Goal: Task Accomplishment & Management: Use online tool/utility

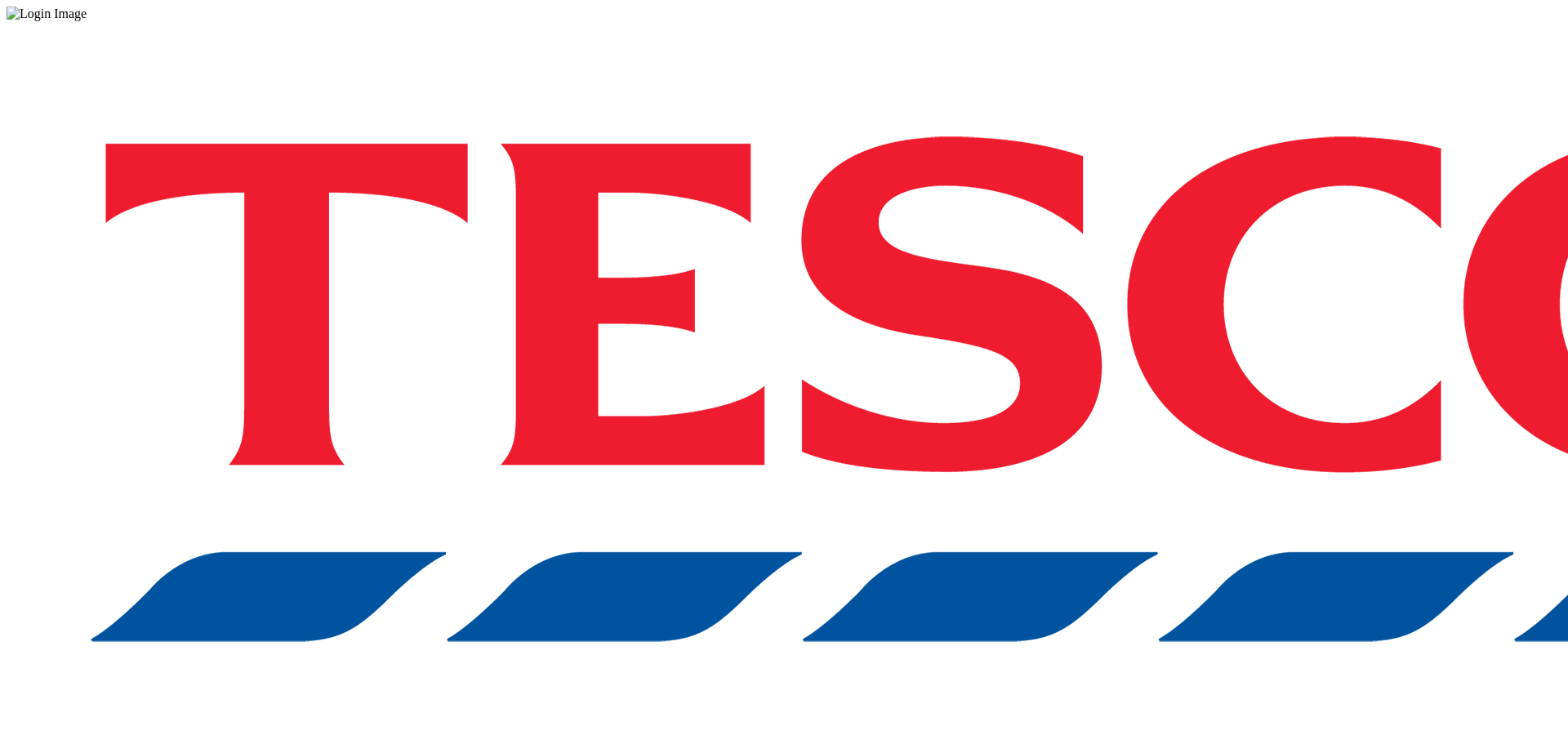
click at [1143, 412] on div "Log in to the Spectra’s dashboard using [PERSON_NAME]’s credentials. If you don…" at bounding box center [784, 427] width 1555 height 812
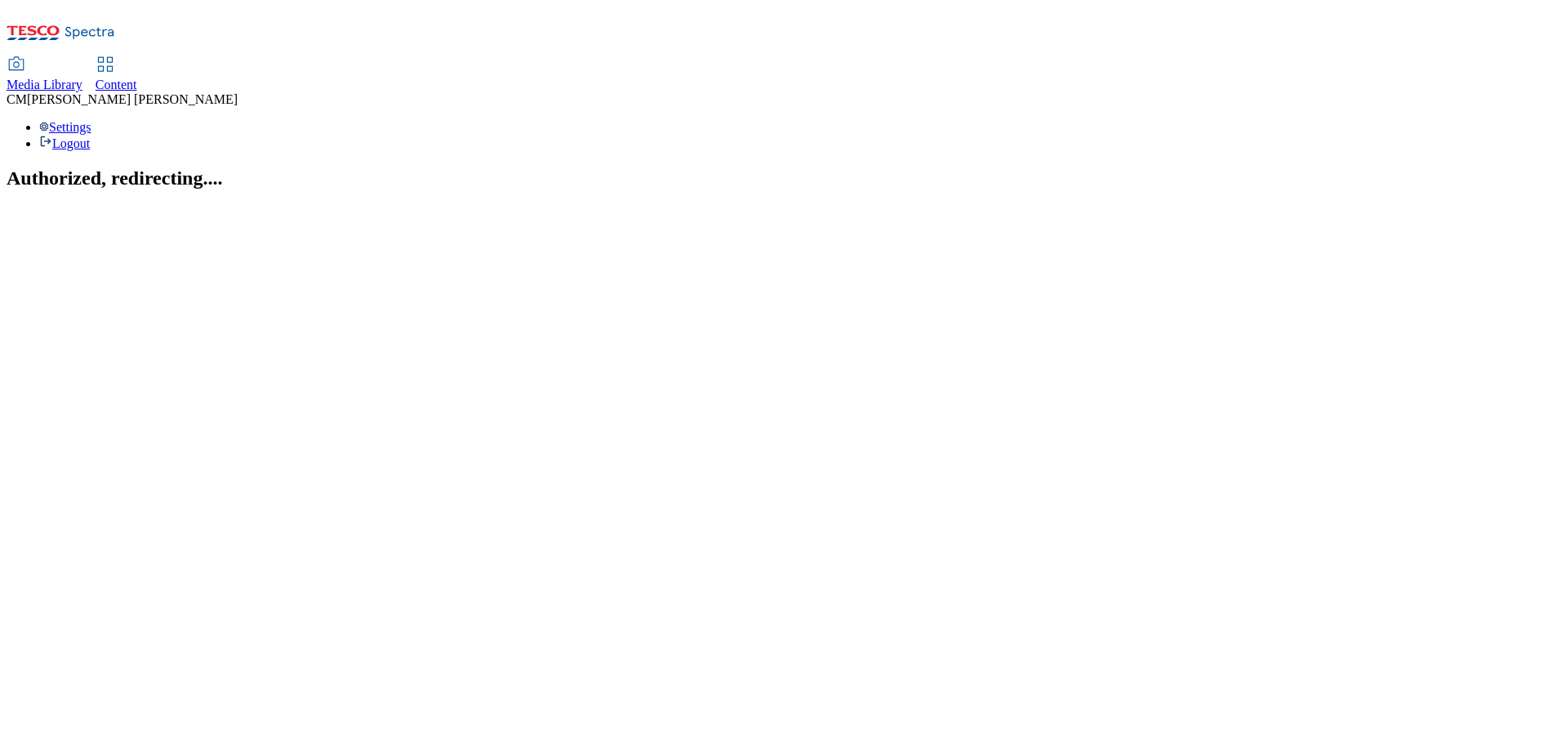
click at [137, 78] on span "Content" at bounding box center [117, 84] width 41 height 14
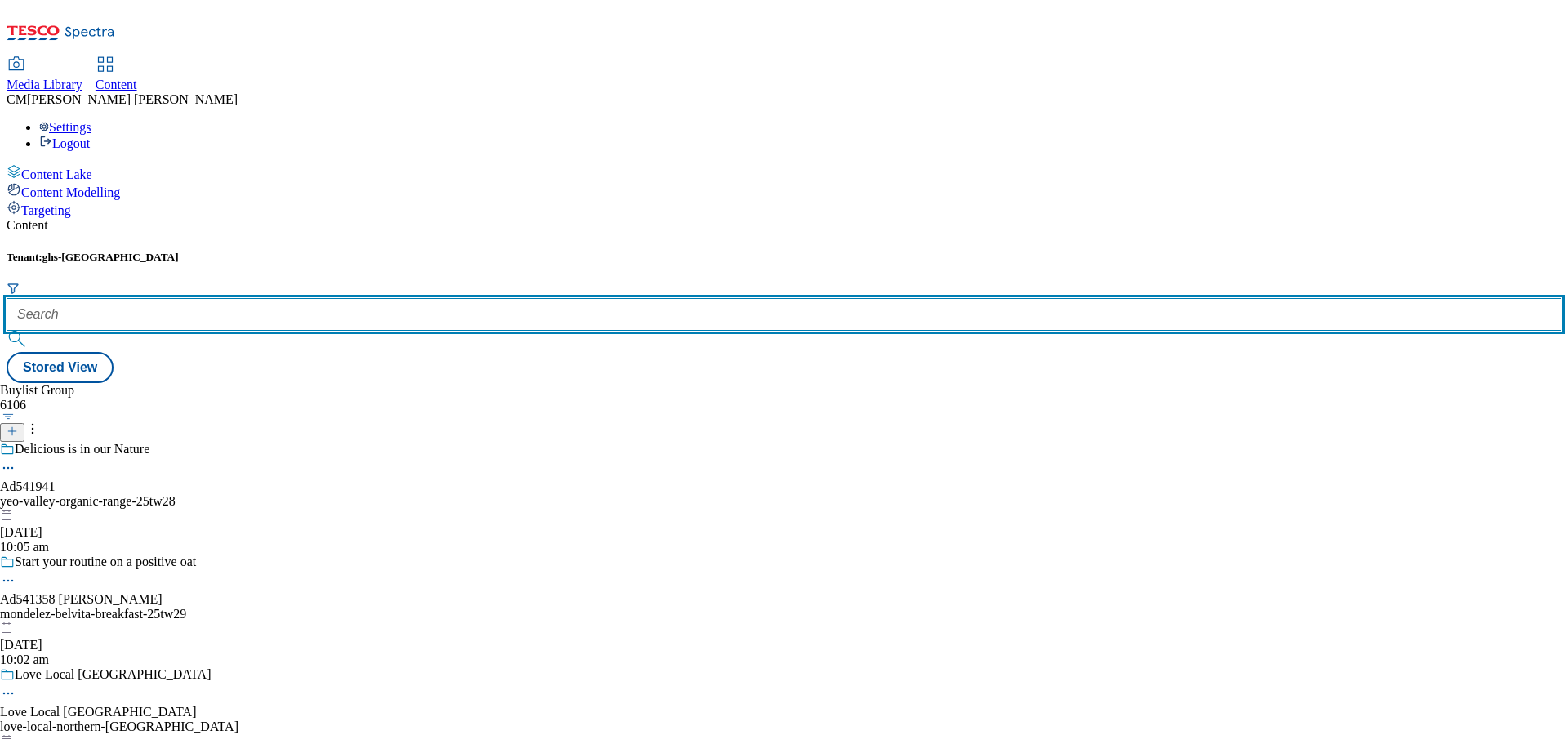
click at [373, 298] on input "text" at bounding box center [784, 315] width 1555 height 33
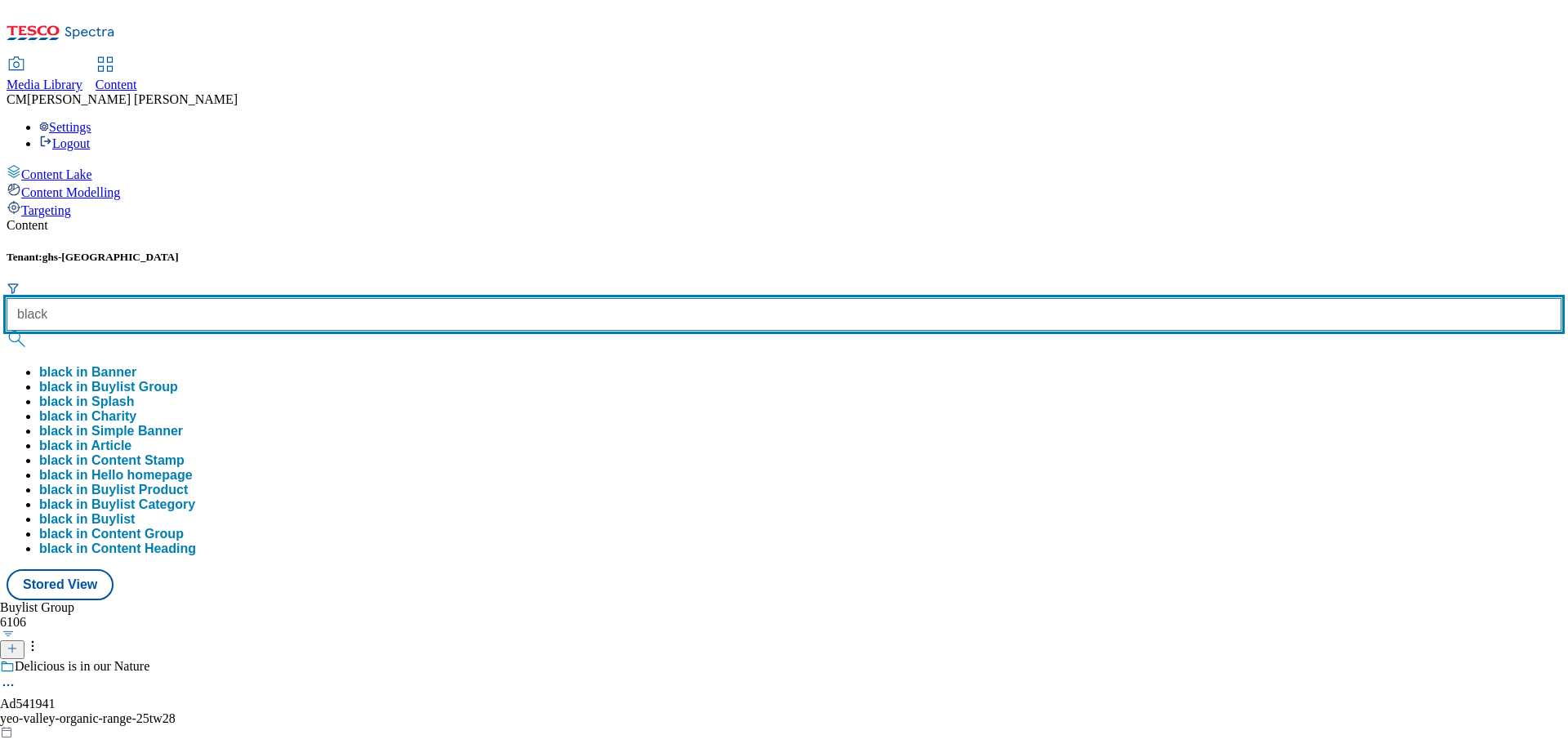
type input "black"
click at [7, 331] on button "submit" at bounding box center [18, 339] width 23 height 17
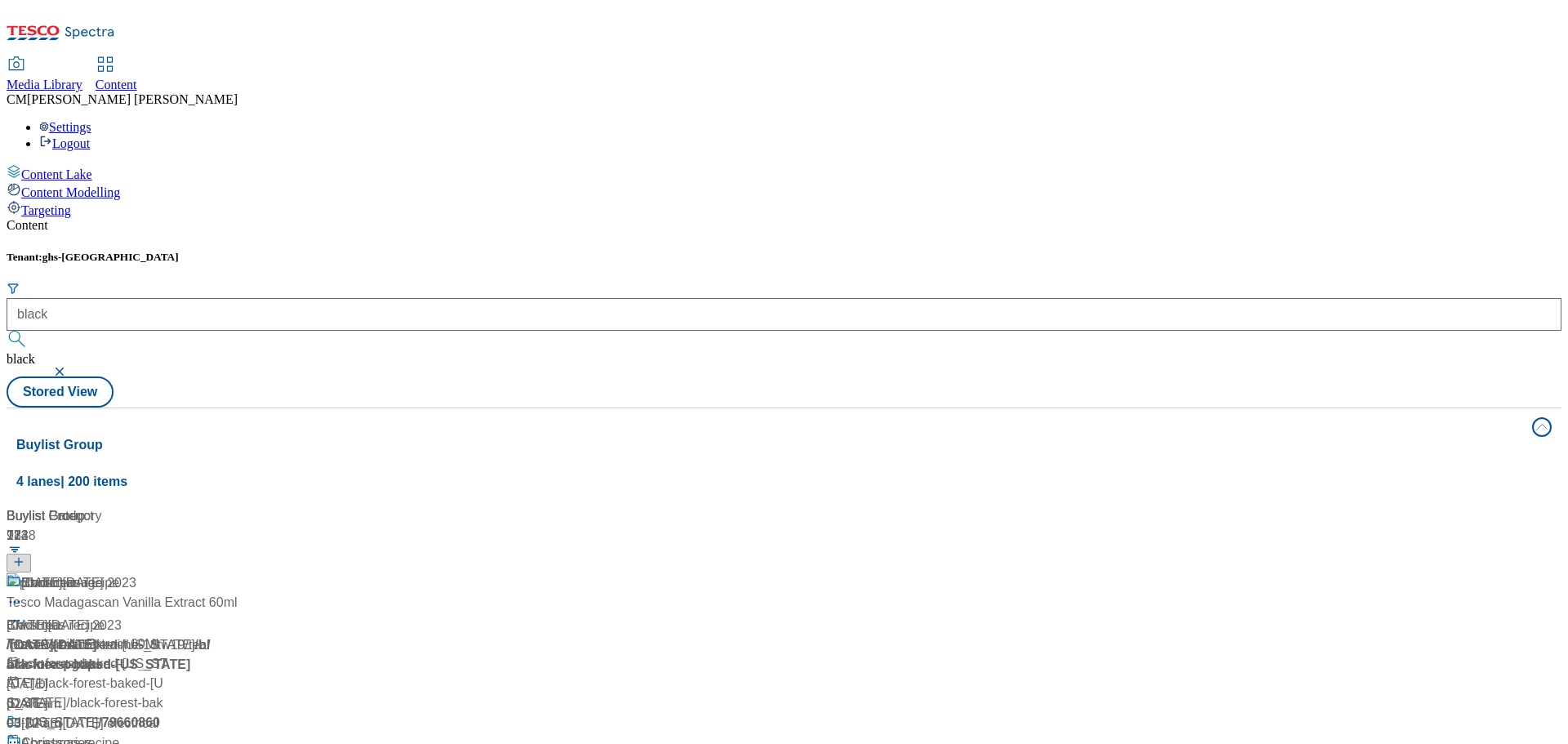
scroll to position [2532, 0]
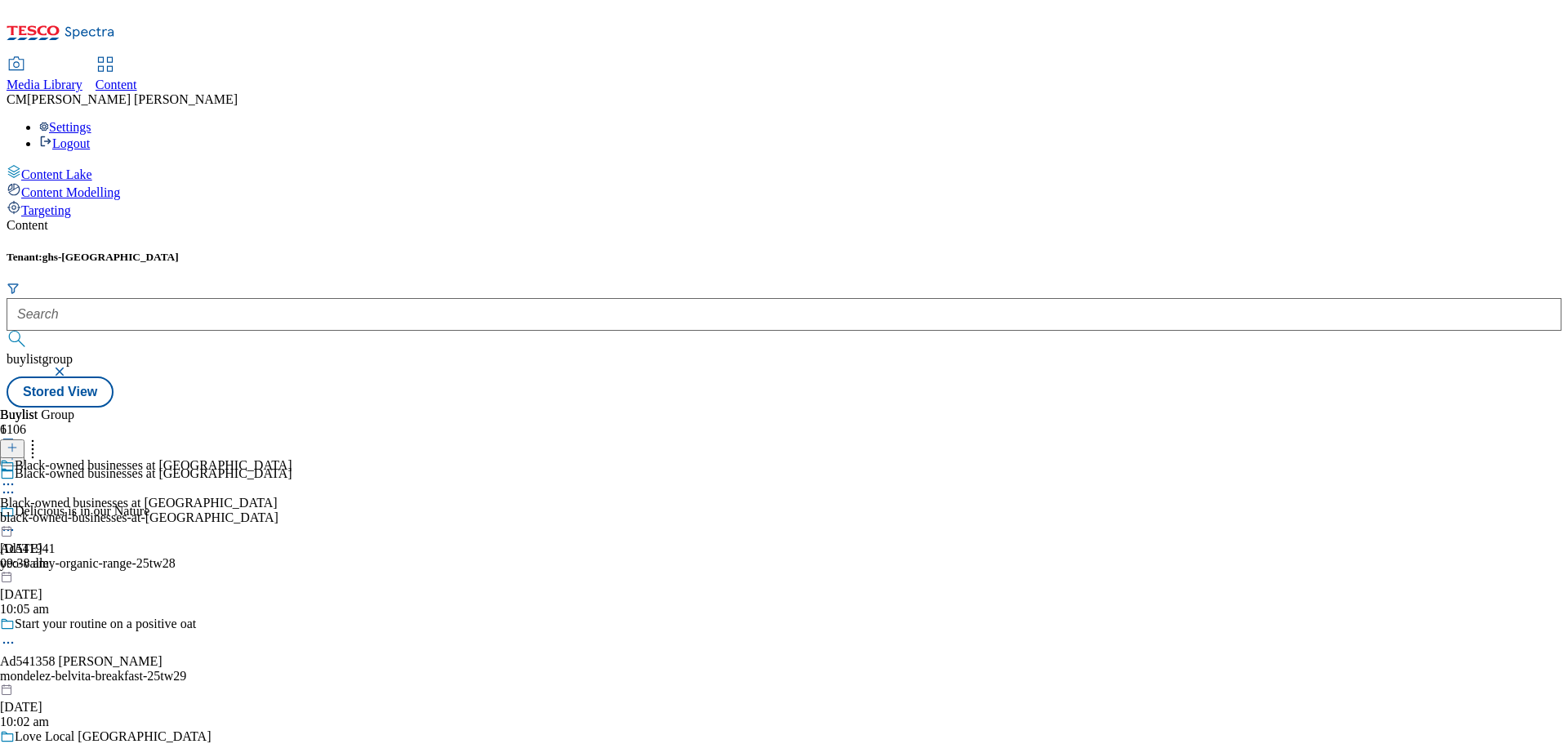
click at [293, 511] on div "black-owned-businesses-at-tesco" at bounding box center [146, 518] width 293 height 15
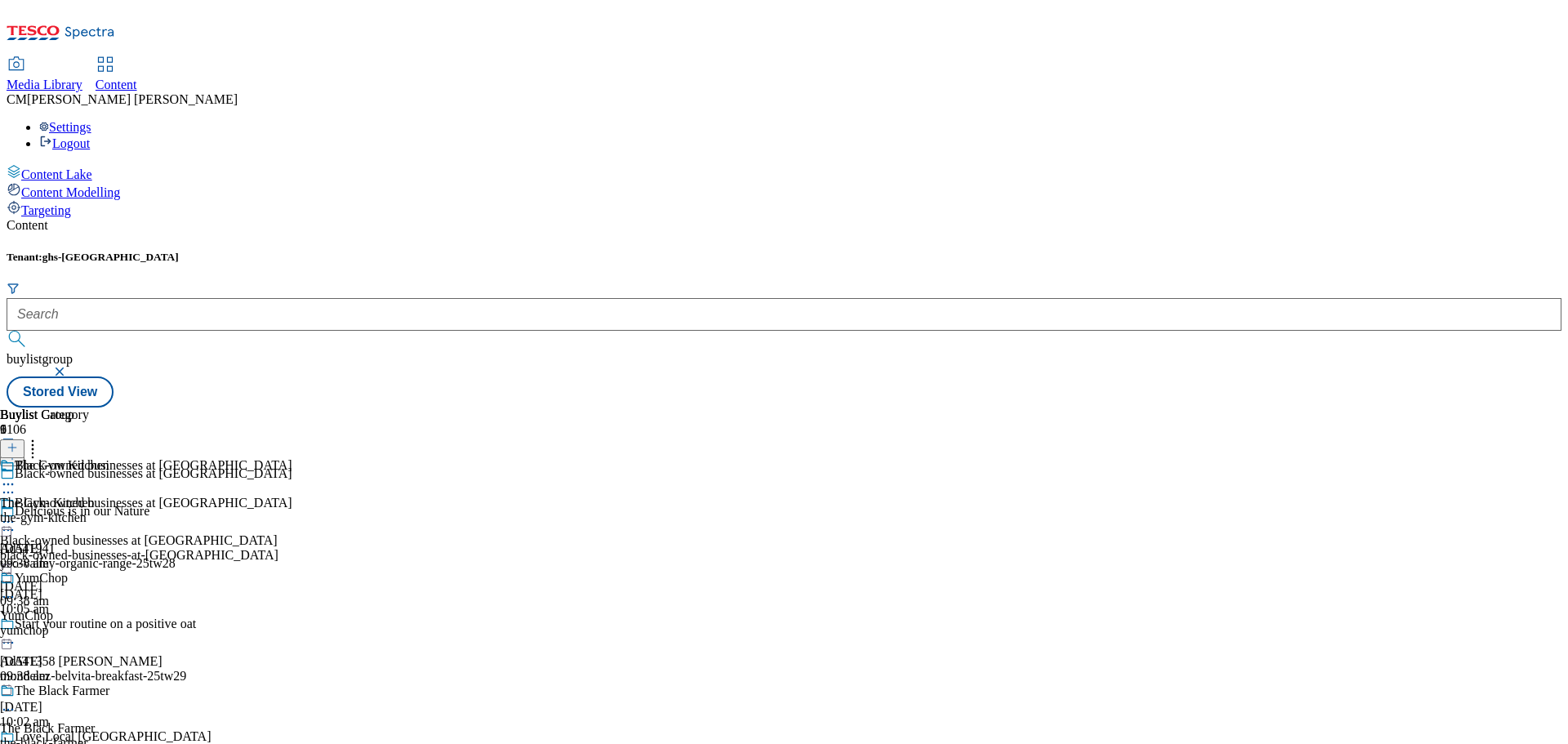
click at [17, 484] on icon at bounding box center [8, 493] width 17 height 17
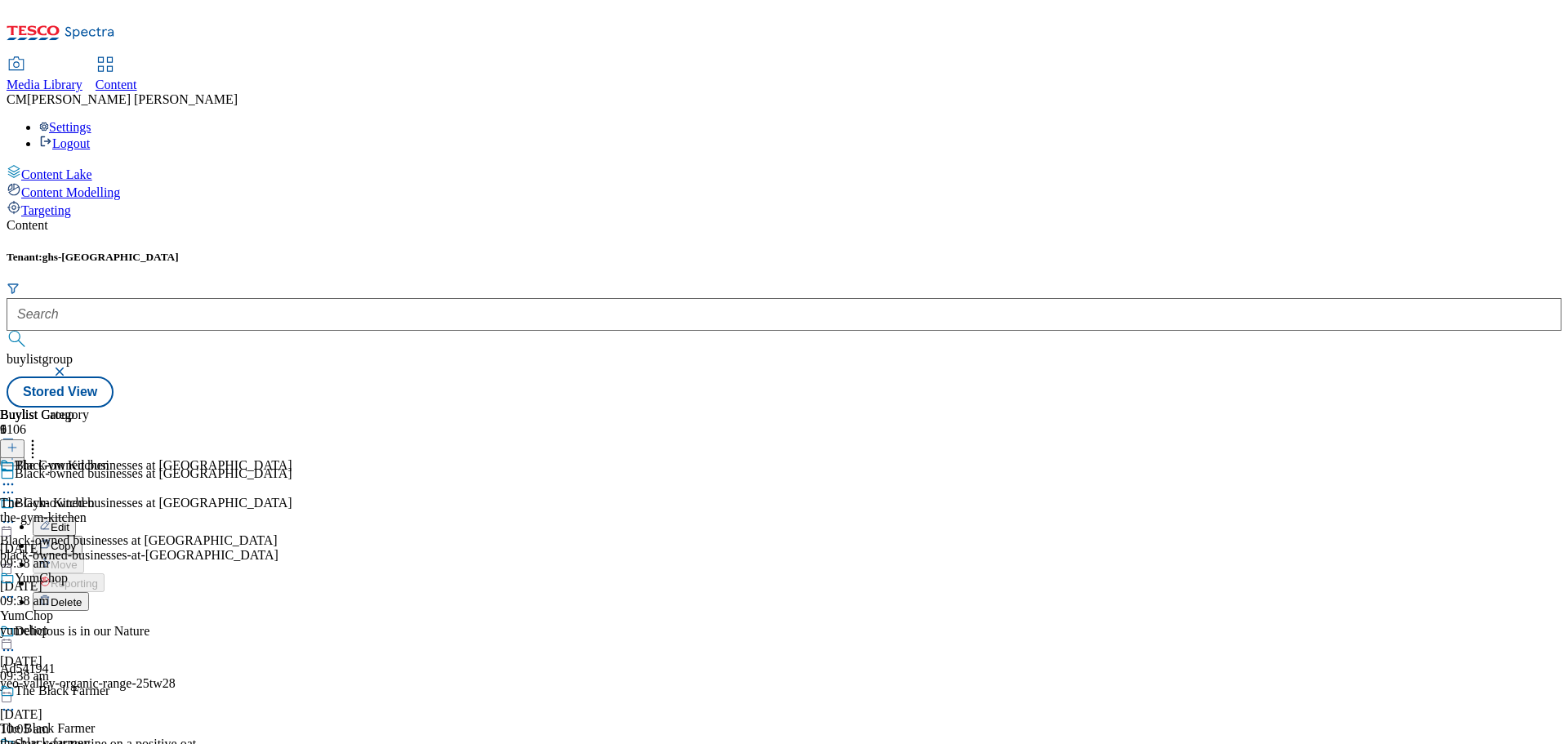
click at [69, 521] on span "Edit" at bounding box center [60, 527] width 19 height 12
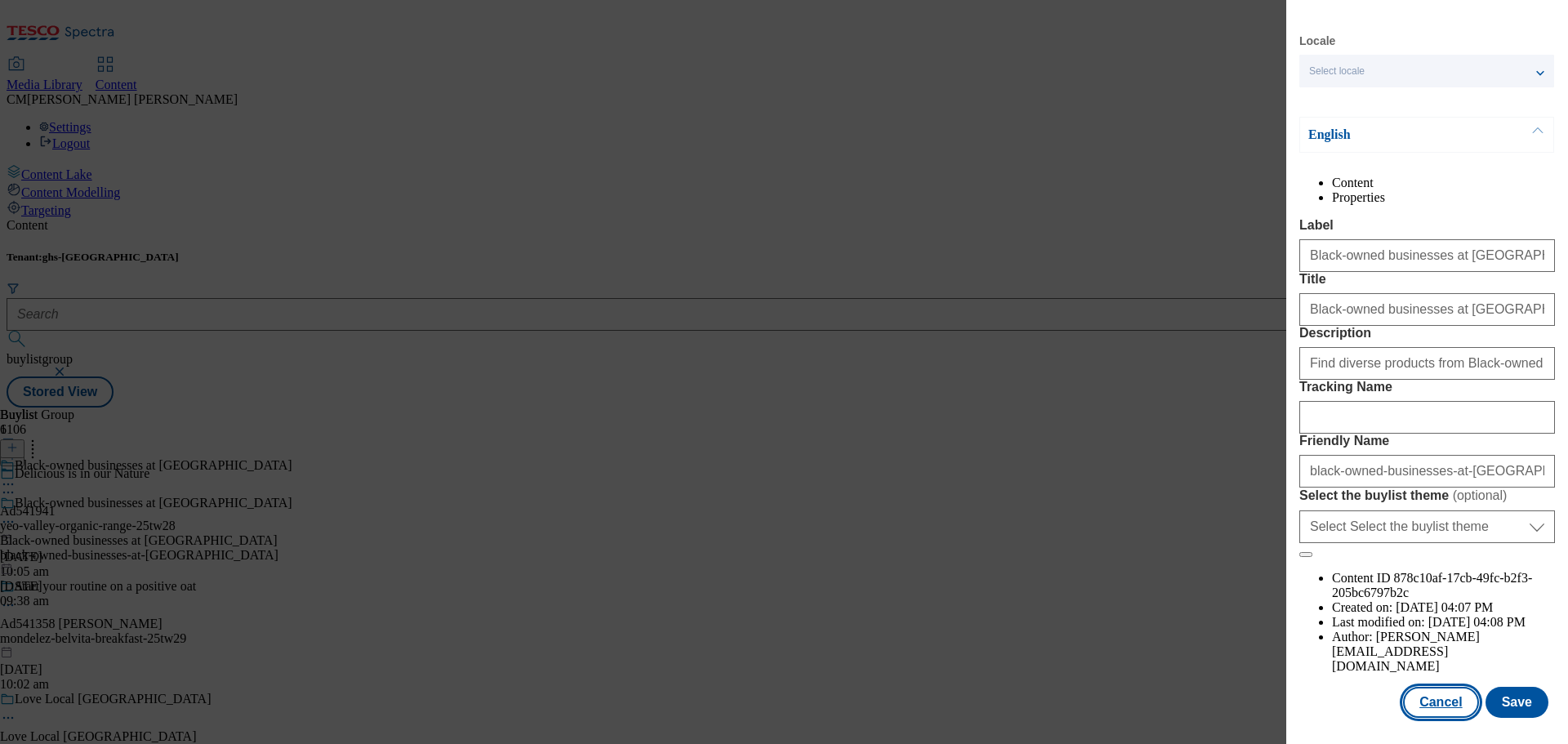
click at [1433, 708] on button "Cancel" at bounding box center [1441, 703] width 75 height 31
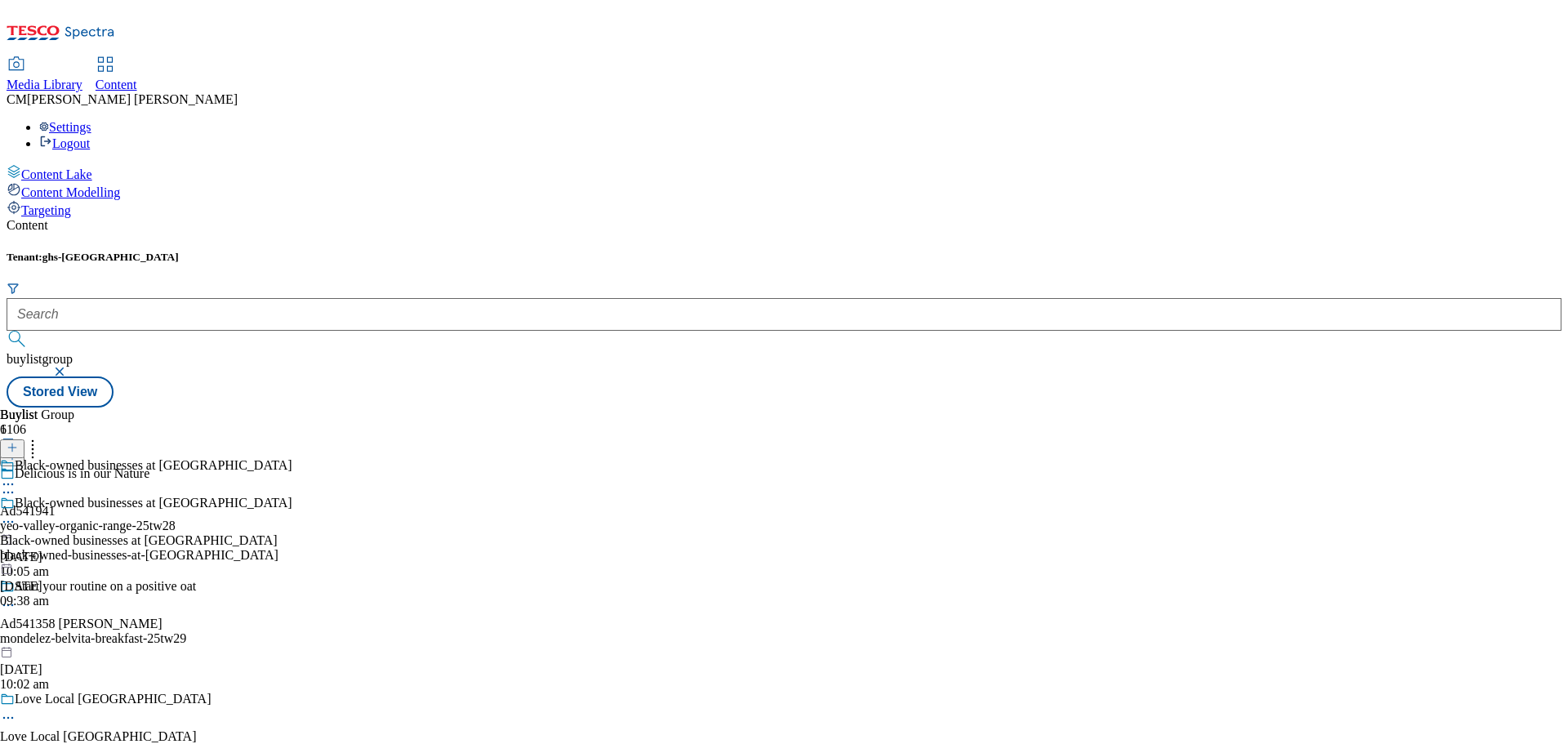
click at [17, 514] on icon at bounding box center [8, 522] width 17 height 17
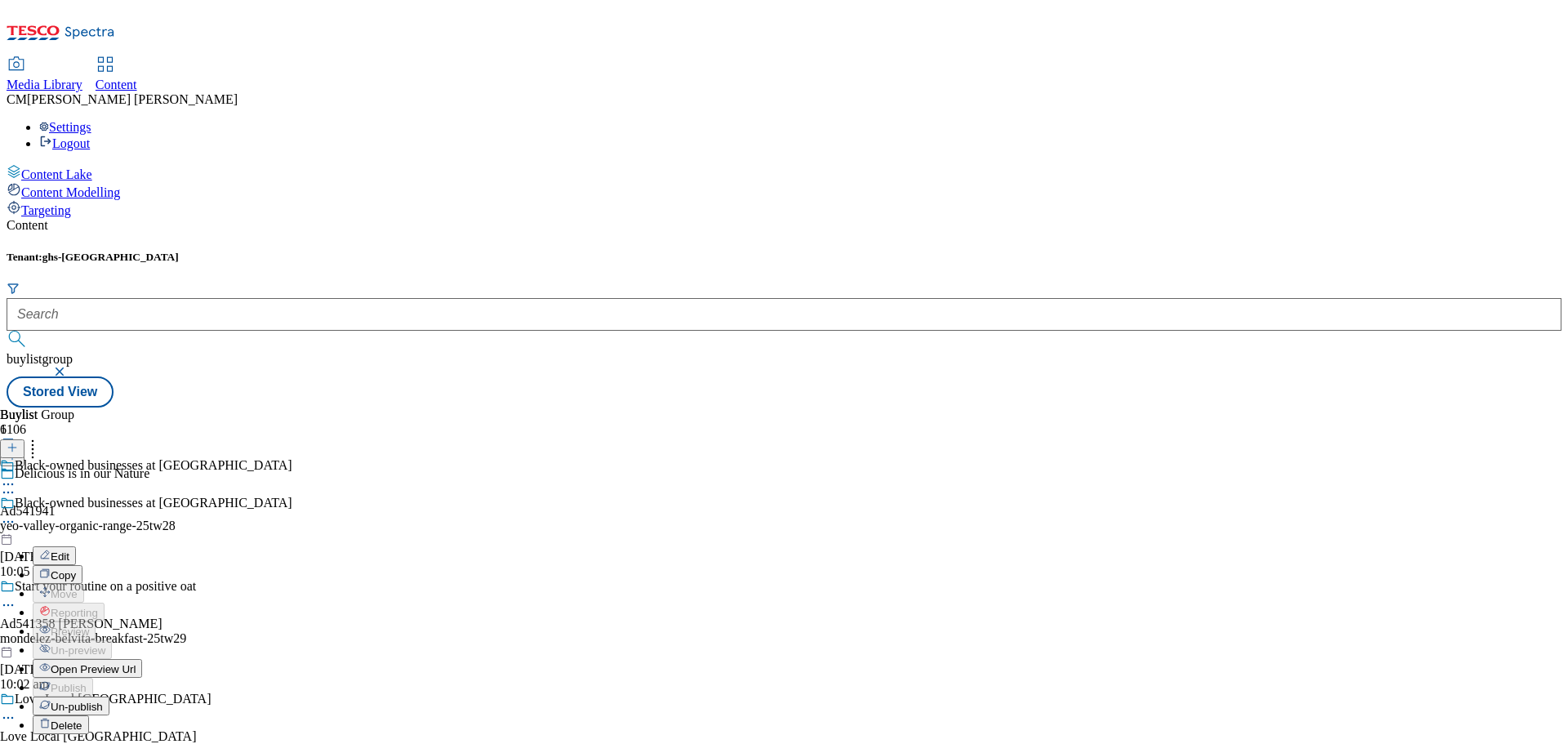
click at [869, 408] on div "Buylist Group 6106 Delicious is in our Nature Ad541941 yeo-valley-organic-range…" at bounding box center [784, 408] width 1555 height 0
